Goal: Check status: Check status

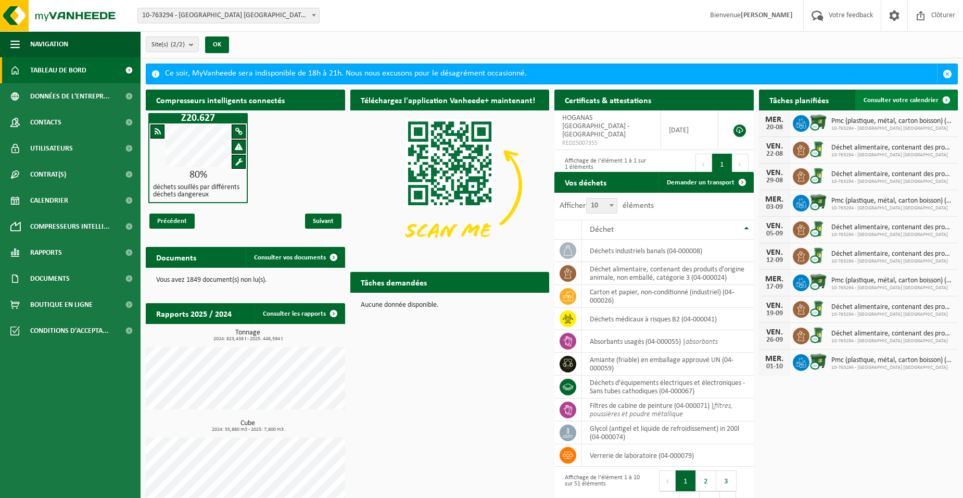
click at [926, 98] on span "Consulter votre calendrier" at bounding box center [901, 100] width 75 height 7
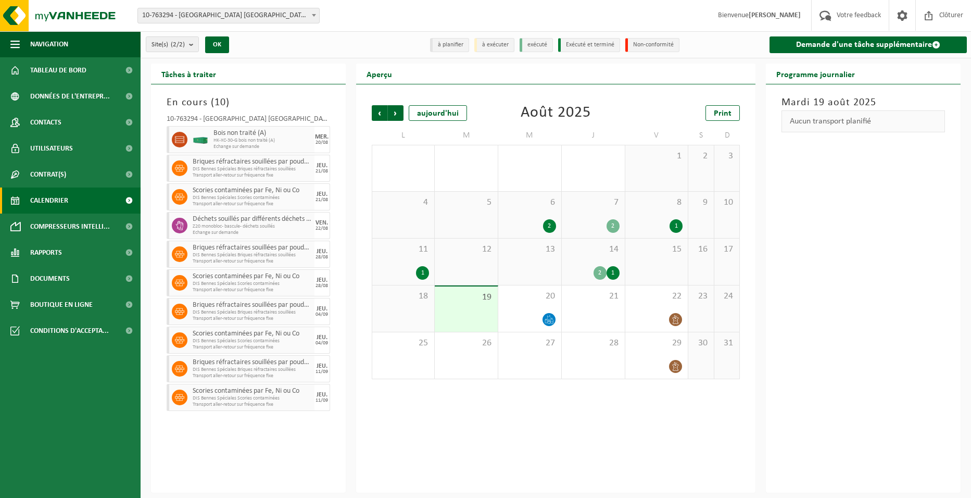
click at [249, 135] on span "Bois non traité (A)" at bounding box center [262, 133] width 98 height 8
click at [545, 301] on div "20" at bounding box center [529, 308] width 63 height 46
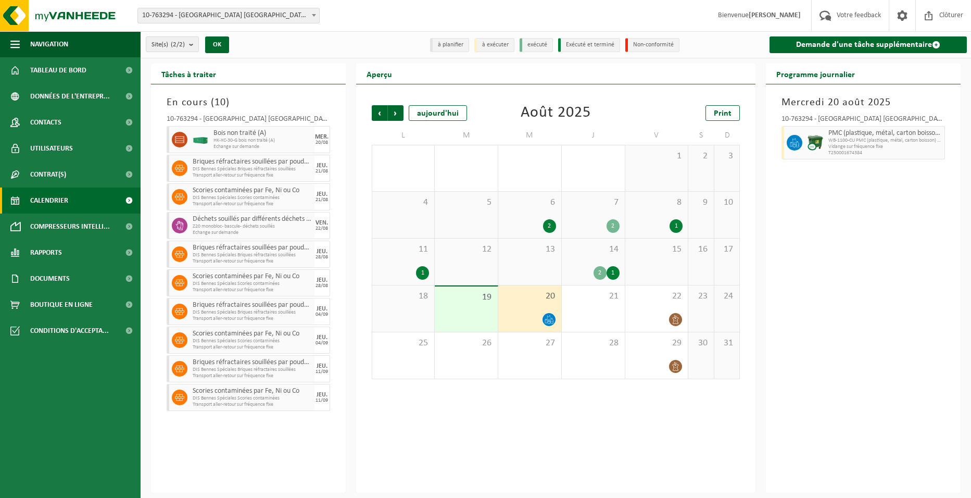
click at [232, 136] on span "Bois non traité (A)" at bounding box center [262, 133] width 98 height 8
click at [179, 140] on icon at bounding box center [179, 139] width 9 height 9
click at [249, 144] on span "Echange sur demande" at bounding box center [262, 147] width 98 height 6
drag, startPoint x: 249, startPoint y: 143, endPoint x: 285, endPoint y: 154, distance: 37.0
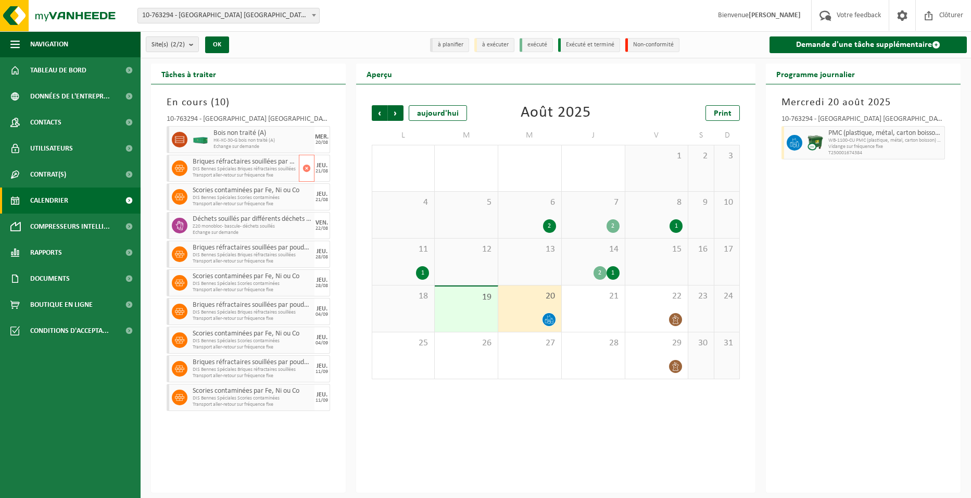
click at [285, 155] on div "Briques réfractaires souillées par poudres de Fe, Ni ou Co DIS Bennes Spéciales…" at bounding box center [244, 168] width 109 height 27
click at [334, 140] on div "10-763294 - HOGANAS BELGIUM - ATH Bois non traité (A) HK-XC-30-G bois non trait…" at bounding box center [248, 261] width 174 height 302
click at [610, 274] on div "1" at bounding box center [612, 273] width 13 height 14
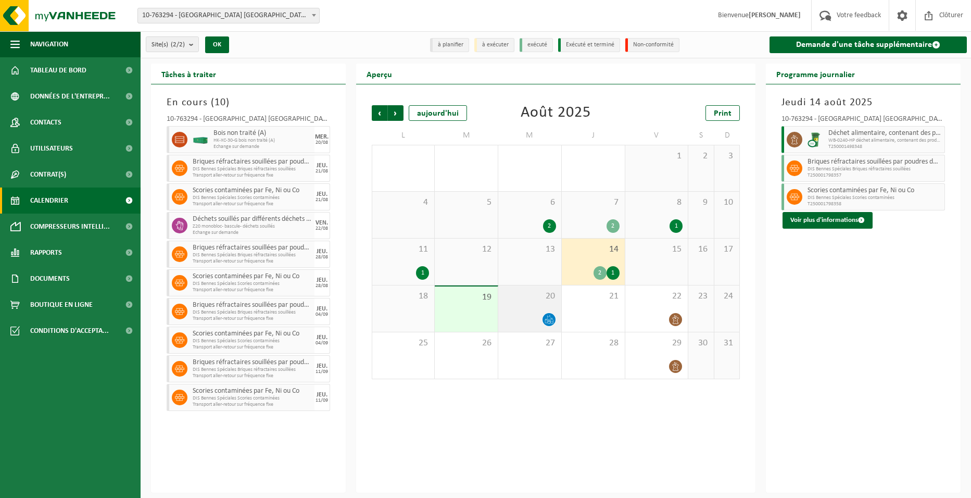
click at [538, 302] on div "20" at bounding box center [529, 308] width 63 height 46
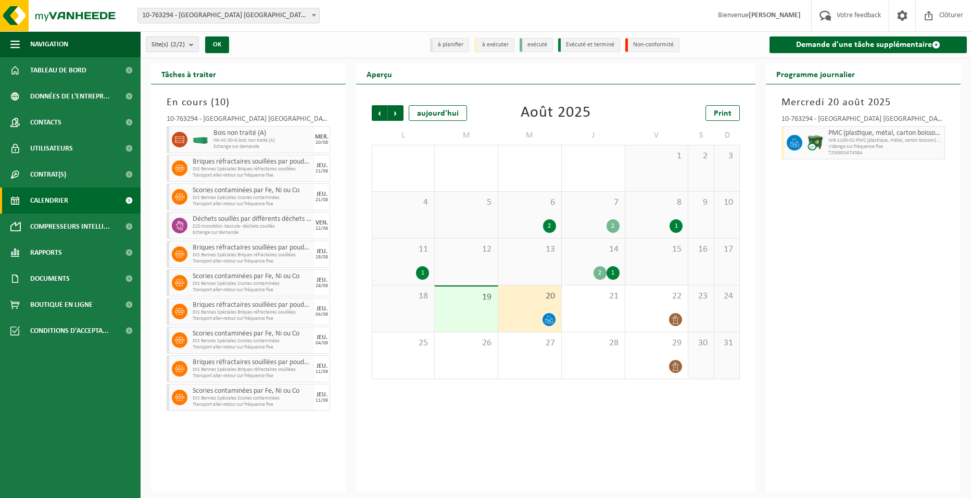
click at [240, 142] on span "HK-XC-30-G bois non traité (A)" at bounding box center [262, 140] width 98 height 6
click at [234, 170] on span "DIS Bennes Spéciales Briques réfractaires souillées" at bounding box center [245, 169] width 104 height 6
click at [196, 147] on div at bounding box center [200, 139] width 21 height 27
click at [172, 140] on span at bounding box center [180, 140] width 16 height 16
